Goal: Navigation & Orientation: Find specific page/section

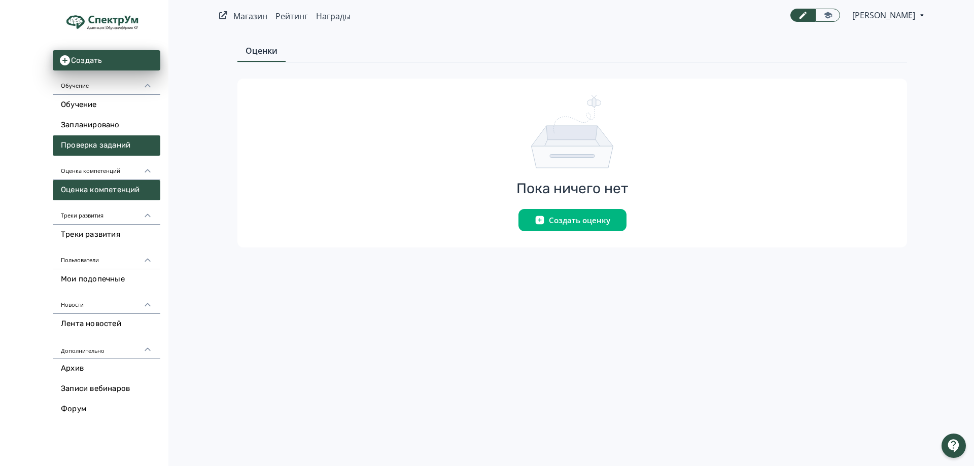
click at [86, 148] on link "Проверка заданий" at bounding box center [107, 145] width 108 height 20
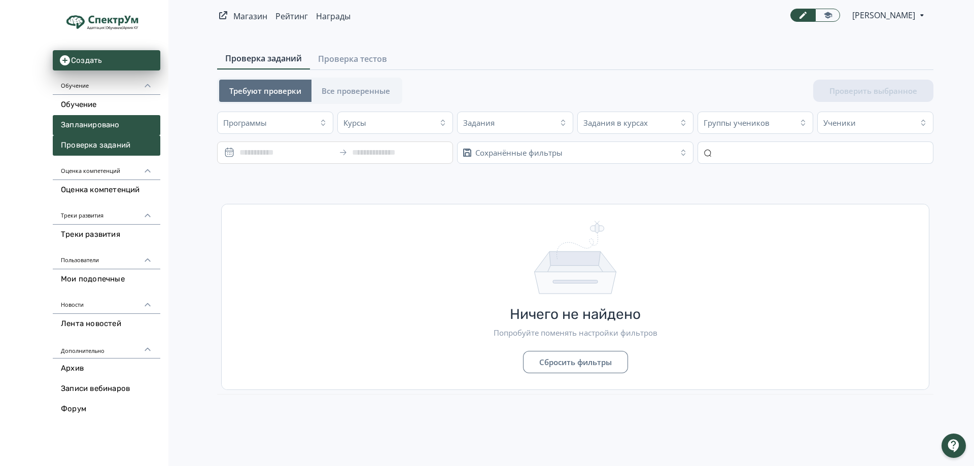
click at [90, 120] on link "Запланировано" at bounding box center [107, 125] width 108 height 20
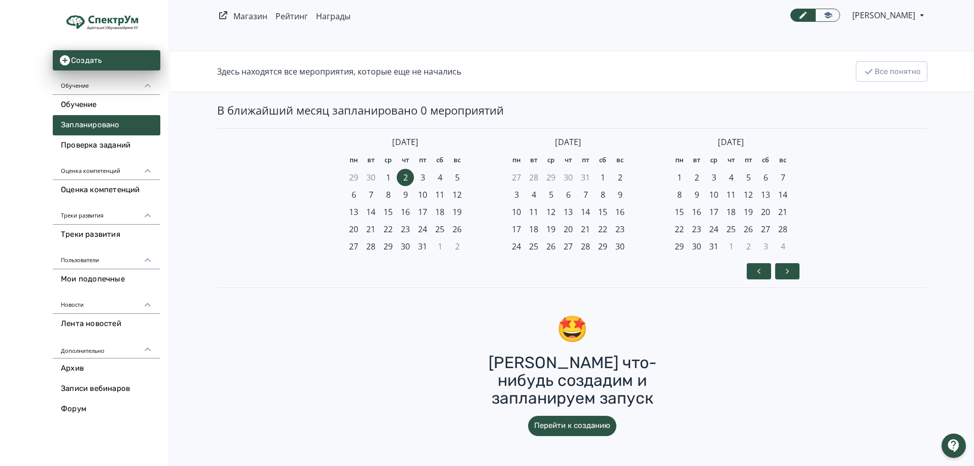
click at [97, 103] on link "Обучение" at bounding box center [107, 105] width 108 height 20
